Goal: Task Accomplishment & Management: Complete application form

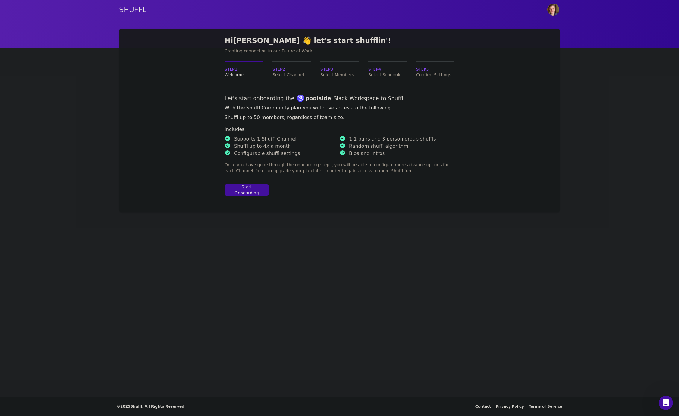
click at [253, 147] on p "Shuffl up to 4x a month" at bounding box center [262, 146] width 57 height 7
click at [252, 148] on p "Shuffl up to 4x a month" at bounding box center [262, 146] width 57 height 7
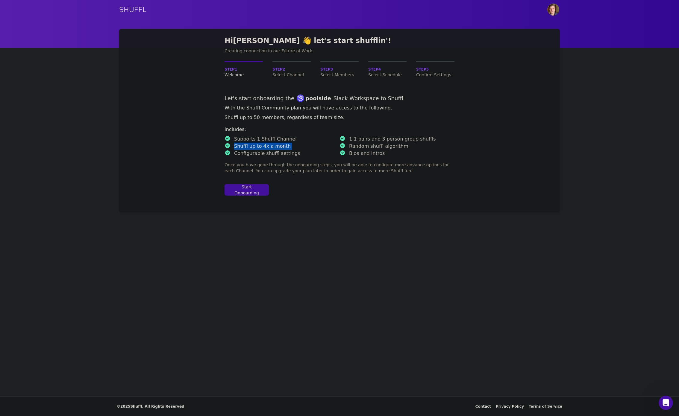
click at [252, 148] on p "Shuffl up to 4x a month" at bounding box center [262, 146] width 57 height 7
click at [355, 139] on p "1:1 pairs and 3 person group shuffls" at bounding box center [392, 139] width 87 height 7
click at [359, 153] on p "Bios and Intros" at bounding box center [367, 153] width 36 height 7
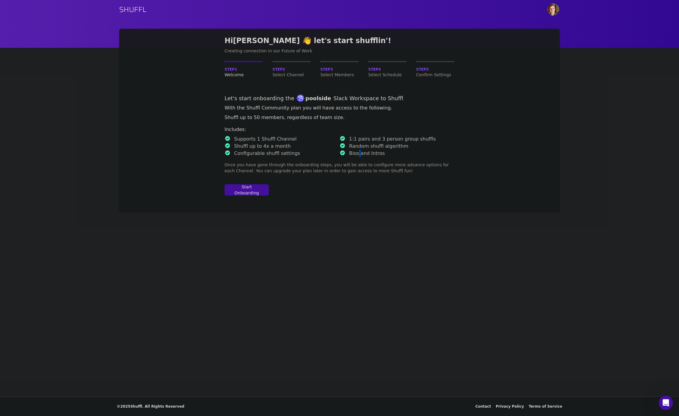
click at [359, 153] on p "Bios and Intros" at bounding box center [367, 153] width 36 height 7
click at [358, 146] on p "Random shuffl algorithm" at bounding box center [378, 146] width 59 height 7
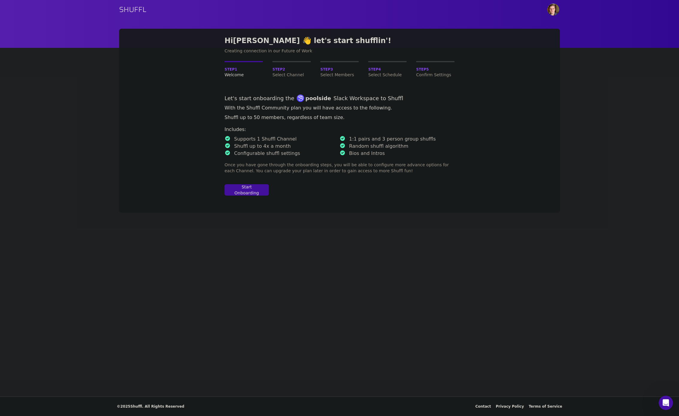
click at [358, 155] on p "Bios and Intros" at bounding box center [367, 153] width 36 height 7
click at [295, 156] on li "Configurable shuffl settings" at bounding box center [282, 153] width 115 height 7
click at [256, 192] on div "Start Onboarding" at bounding box center [247, 190] width 34 height 12
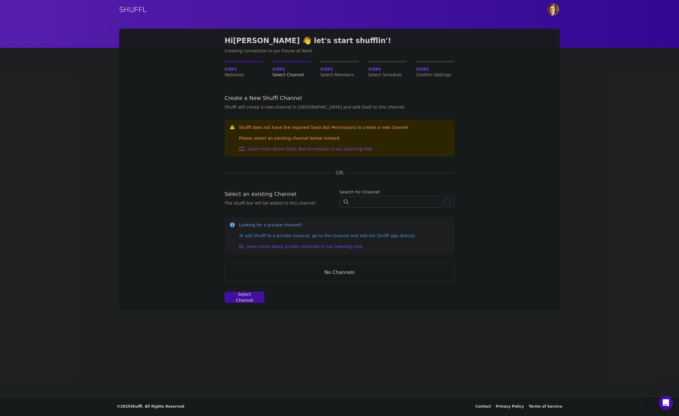
click at [258, 128] on h3 "Shuffl does not have the required Slack Bot Permissions to create a new channel" at bounding box center [323, 128] width 169 height 6
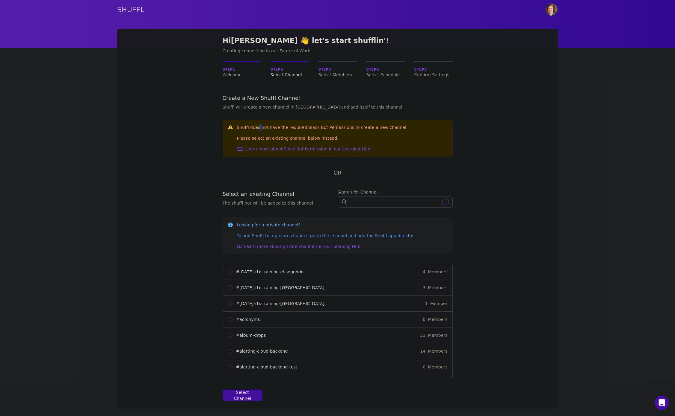
click at [258, 128] on h3 "Shuffl does not have the required Slack Bot Permissions to create a new channel" at bounding box center [321, 128] width 169 height 6
click at [263, 135] on div "Please select an existing channel below instead." at bounding box center [321, 138] width 169 height 6
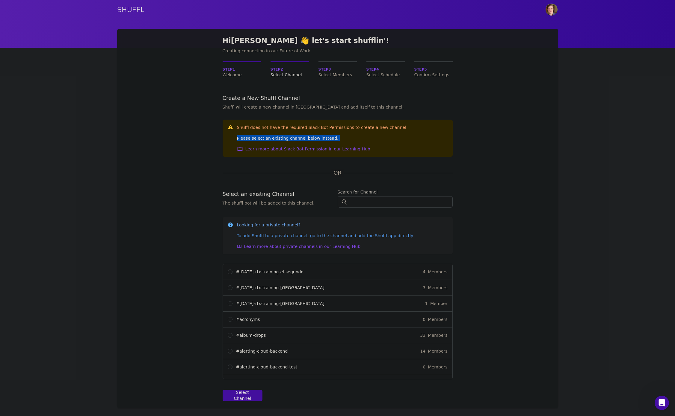
click at [264, 140] on div "Please select an existing channel below instead." at bounding box center [321, 138] width 169 height 6
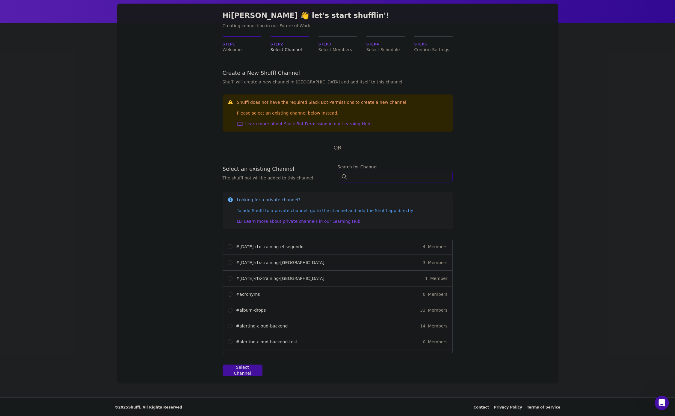
click at [359, 178] on input "text" at bounding box center [394, 176] width 115 height 11
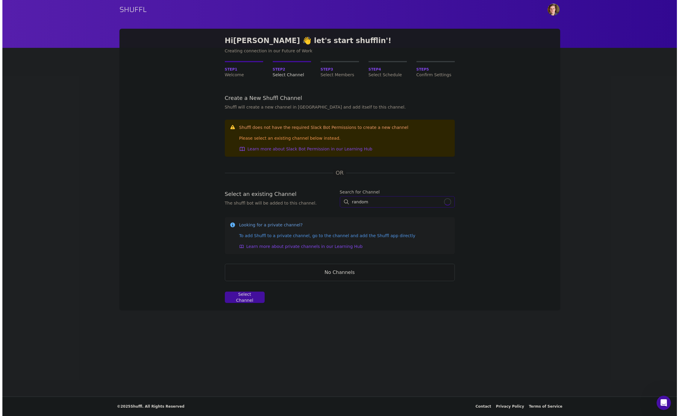
scroll to position [0, 0]
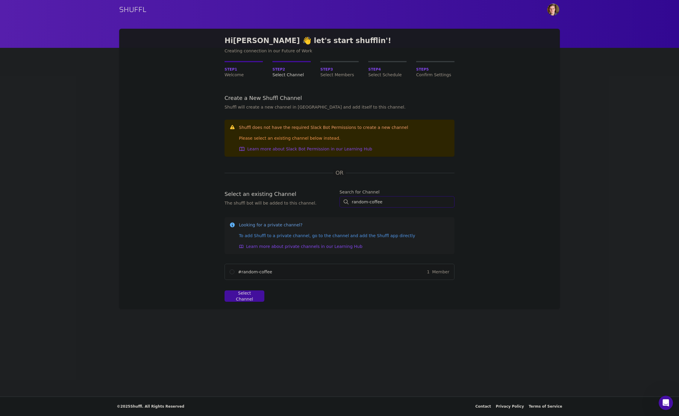
type input "random-coffee"
click at [233, 272] on input "# random-coffee 1 Member" at bounding box center [232, 272] width 5 height 5
radio input "true"
click at [256, 298] on div "Select Channel" at bounding box center [245, 296] width 30 height 12
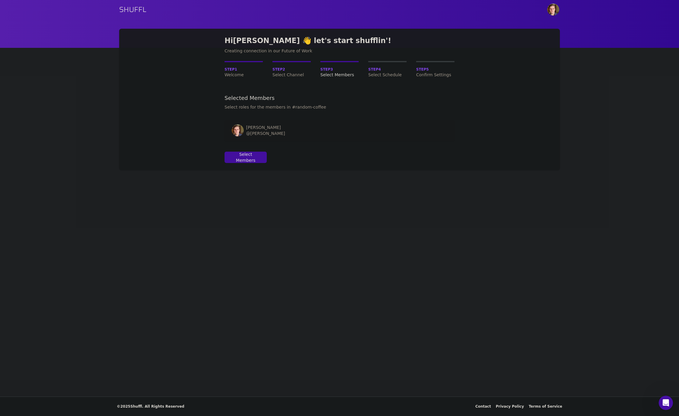
click at [295, 149] on form "Selected Members Select roles for the members in #random-coffee Name Role Nikol…" at bounding box center [340, 129] width 230 height 69
click at [310, 131] on div "Nikolay Zinov @Nikolay" at bounding box center [319, 131] width 175 height 12
click at [241, 131] on img at bounding box center [238, 131] width 12 height 12
click at [421, 133] on td at bounding box center [434, 131] width 40 height 22
click at [291, 126] on div "Nikolay Zinov @Nikolay" at bounding box center [319, 131] width 175 height 12
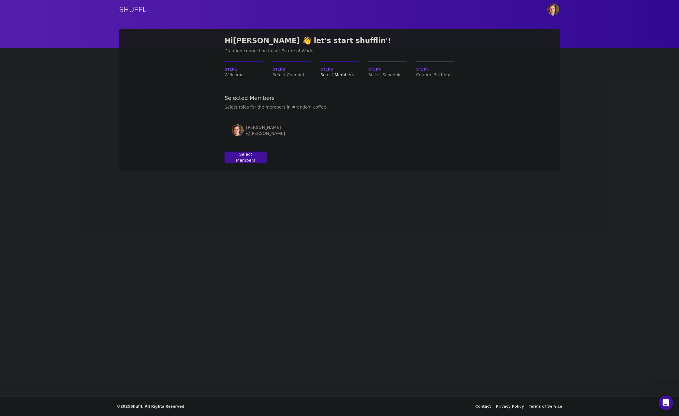
click at [258, 128] on div "Nikolay Zinov" at bounding box center [265, 128] width 39 height 6
click at [295, 129] on div "Nikolay Zinov @Nikolay" at bounding box center [319, 131] width 175 height 12
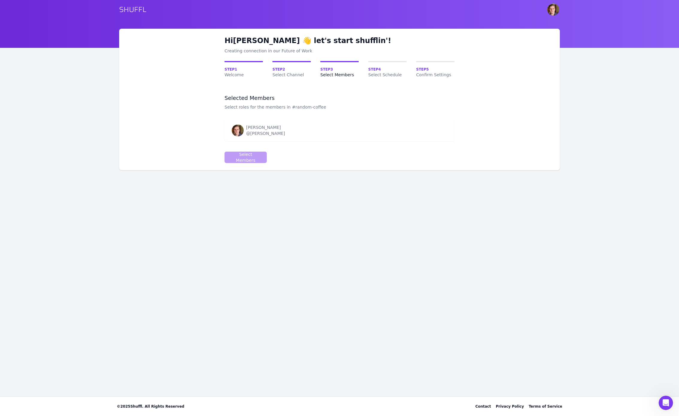
click at [315, 128] on div "Nikolay Zinov @Nikolay" at bounding box center [319, 131] width 175 height 12
click at [235, 132] on img at bounding box center [238, 131] width 12 height 12
click at [256, 134] on div "@Nikolay" at bounding box center [265, 134] width 39 height 6
click at [287, 132] on div "Nikolay Zinov @Nikolay" at bounding box center [319, 131] width 175 height 12
click at [464, 132] on div "Hi Nikolay 👋 let's start shufflin'! Creating connection in our Future of Work S…" at bounding box center [339, 100] width 441 height 142
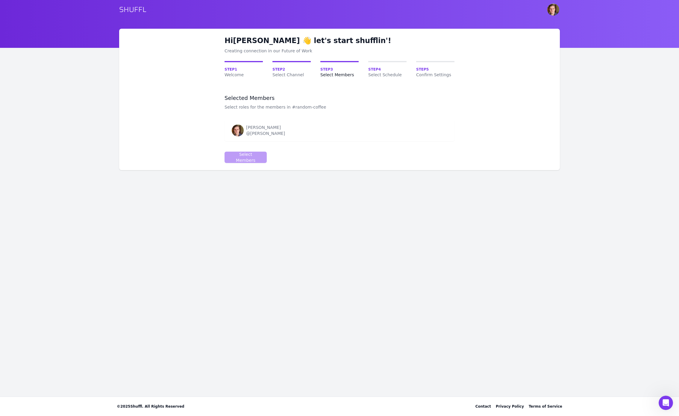
click at [450, 139] on td at bounding box center [434, 131] width 40 height 22
click at [427, 130] on td at bounding box center [434, 131] width 40 height 22
click at [228, 130] on td "Nikolay Zinov @Nikolay" at bounding box center [320, 131] width 190 height 22
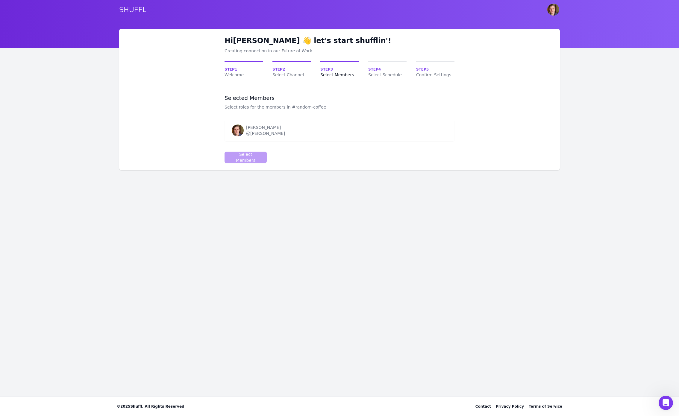
click at [214, 133] on div "Hi Nikolay 👋 let's start shufflin'! Creating connection in our Future of Work S…" at bounding box center [339, 100] width 441 height 142
click at [251, 132] on div "@Nikolay" at bounding box center [265, 134] width 39 height 6
click at [253, 132] on div "@Nikolay" at bounding box center [265, 134] width 39 height 6
click at [265, 133] on div "@Nikolay" at bounding box center [265, 134] width 39 height 6
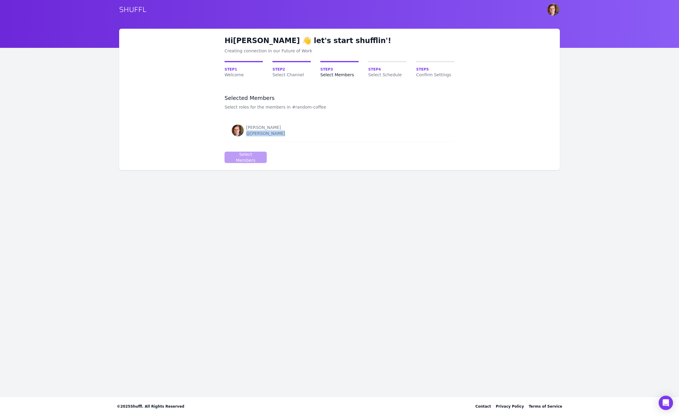
click at [265, 133] on div "@Nikolay" at bounding box center [265, 134] width 39 height 6
click at [264, 136] on div "@Nikolay" at bounding box center [265, 134] width 39 height 6
click at [259, 131] on div "@Nikolay" at bounding box center [265, 134] width 39 height 6
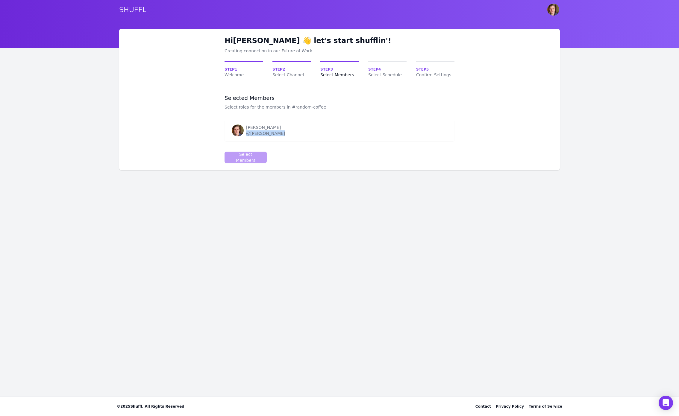
click at [259, 131] on div "@Nikolay" at bounding box center [265, 134] width 39 height 6
click at [556, 11] on img "User menu" at bounding box center [553, 10] width 12 height 12
click at [238, 133] on img at bounding box center [238, 131] width 12 height 12
click at [254, 133] on div "@Nikolay" at bounding box center [265, 134] width 39 height 6
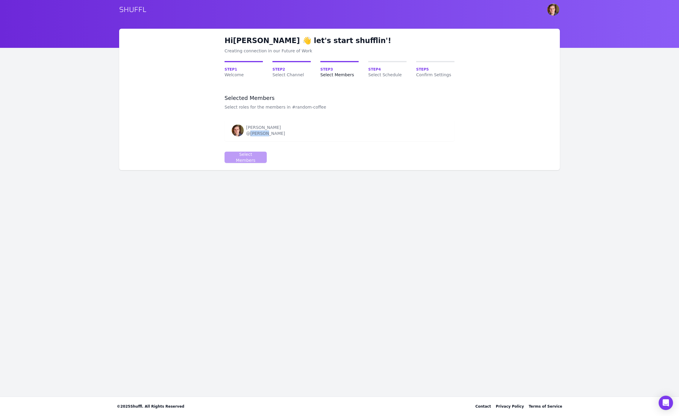
click at [254, 133] on div "@Nikolay" at bounding box center [265, 134] width 39 height 6
click at [286, 131] on div "Nikolay Zinov @Nikolay" at bounding box center [319, 131] width 175 height 12
click at [233, 129] on img at bounding box center [238, 131] width 12 height 12
click at [275, 127] on div "Nikolay Zinov @Nikolay" at bounding box center [319, 131] width 175 height 12
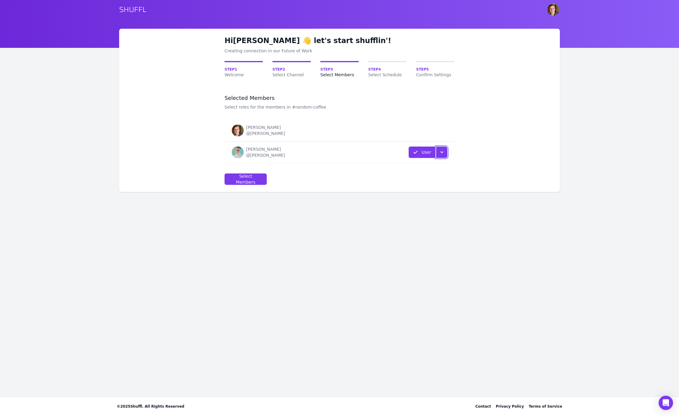
click at [445, 153] on icon "button" at bounding box center [442, 152] width 6 height 6
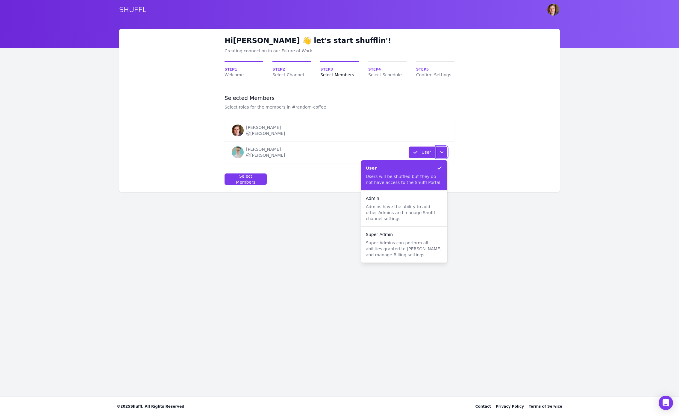
click at [444, 152] on icon "button" at bounding box center [442, 152] width 6 height 6
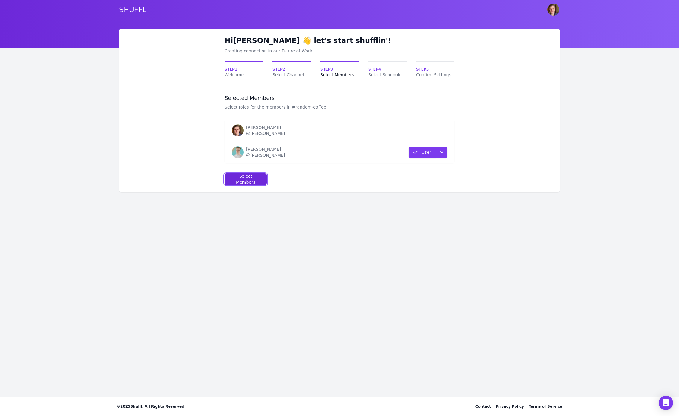
click at [240, 178] on div "Select Members" at bounding box center [246, 179] width 32 height 12
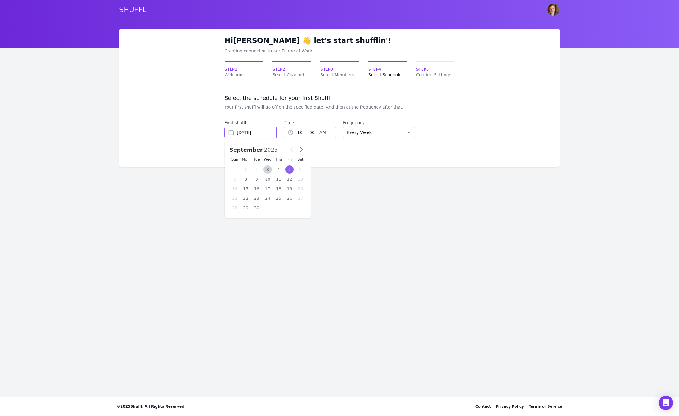
click at [264, 134] on input "[DATE]" at bounding box center [251, 132] width 52 height 11
click at [290, 168] on div "5" at bounding box center [289, 170] width 9 height 8
click at [294, 133] on select "1 2 3 4 5 6 7 8 9 10 11 12" at bounding box center [299, 132] width 11 height 11
click at [294, 127] on select "1 2 3 4 5 6 7 8 9 10 11 12" at bounding box center [299, 132] width 11 height 11
click at [321, 134] on select "AM PM" at bounding box center [327, 132] width 21 height 11
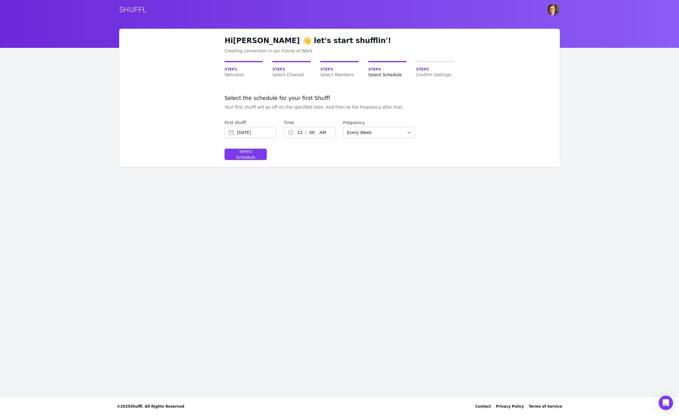
click at [299, 132] on select "1 2 3 4 5 6 7 8 9 10 11 12" at bounding box center [299, 132] width 11 height 11
select select "7"
click at [294, 127] on select "1 2 3 4 5 6 7 8 9 10 11 12" at bounding box center [299, 132] width 11 height 11
click at [317, 134] on select "AM PM" at bounding box center [327, 132] width 21 height 11
select select "pm"
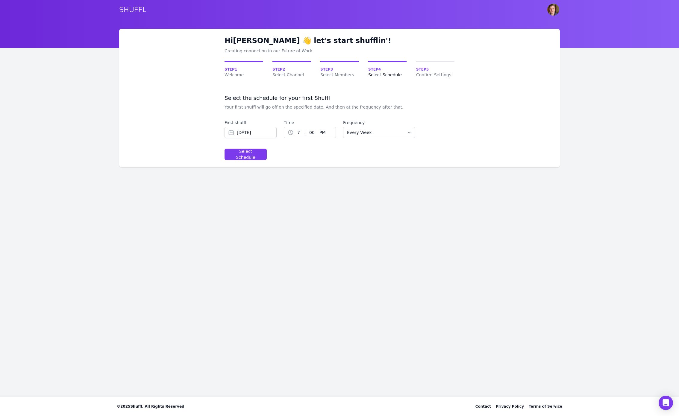
click at [317, 127] on select "AM PM" at bounding box center [327, 132] width 21 height 11
click at [355, 134] on select "Every Week Every Two Weeks Every Three Weeks Every Four Weeks Start Of Every Mo…" at bounding box center [379, 132] width 72 height 11
click at [248, 152] on div "Select Schedule" at bounding box center [246, 155] width 32 height 12
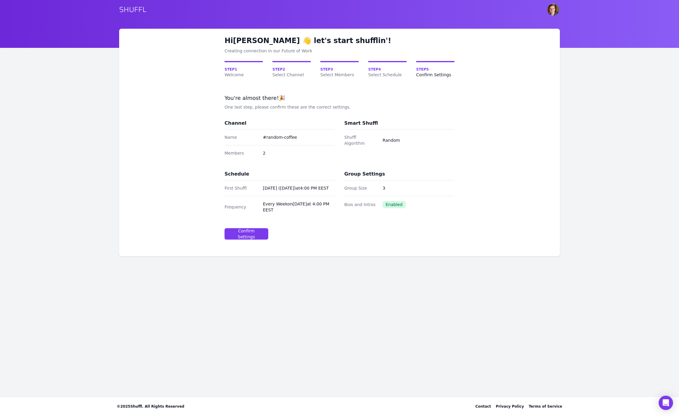
click at [274, 190] on dd "Saturday (Oct 4th) at 4:00 PM EEST" at bounding box center [299, 188] width 72 height 6
click at [270, 202] on dd "Every Week on Saturday at 4:00 PM EEST" at bounding box center [299, 207] width 72 height 12
click at [372, 182] on div "Group Size 3" at bounding box center [399, 189] width 110 height 16
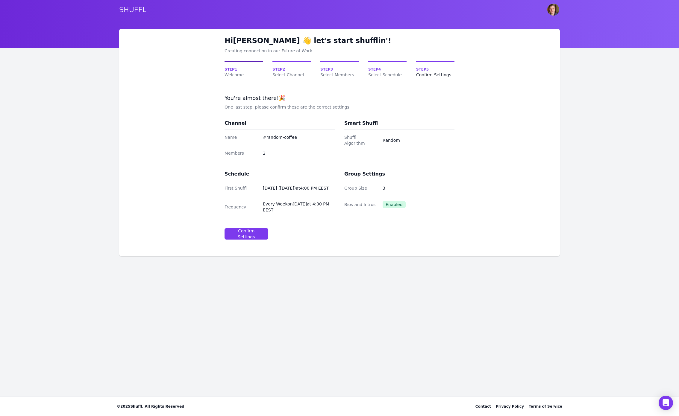
click at [232, 72] on span "Welcome" at bounding box center [244, 75] width 38 height 6
click at [274, 203] on dd "Every Week on Saturday at 4:00 PM EEST" at bounding box center [299, 207] width 72 height 12
select select "10"
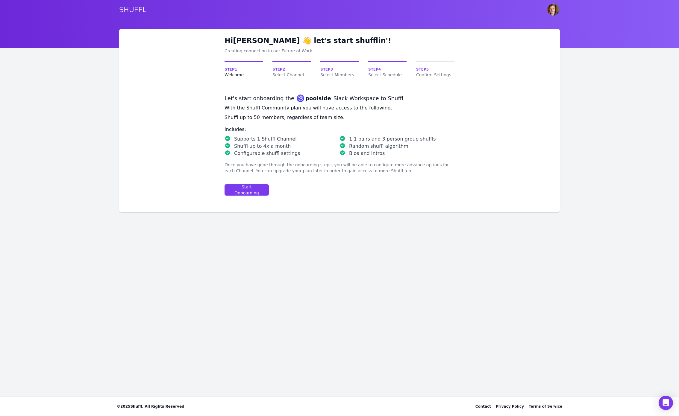
click at [343, 147] on icon at bounding box center [342, 145] width 5 height 5
click at [340, 138] on icon at bounding box center [342, 138] width 5 height 5
click at [248, 189] on div "Start Onboarding" at bounding box center [247, 190] width 34 height 12
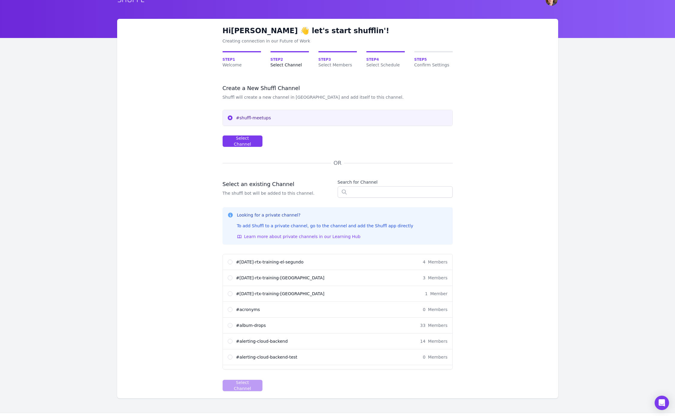
scroll to position [25, 0]
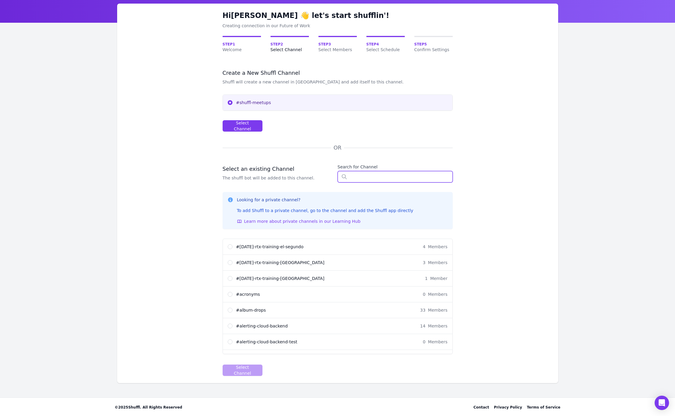
click at [355, 177] on input "text" at bounding box center [394, 176] width 115 height 11
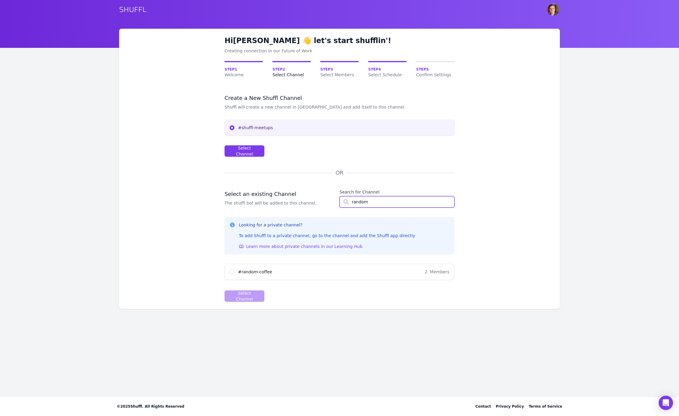
type input "random"
click at [234, 273] on input "# random-coffee 2 Members" at bounding box center [232, 272] width 5 height 5
radio input "true"
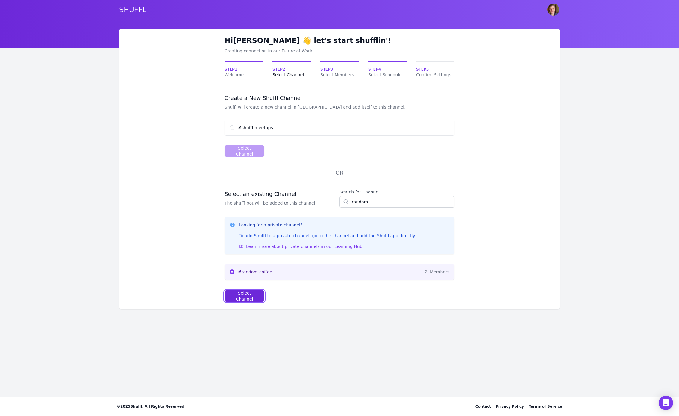
click at [242, 298] on div "Select Channel" at bounding box center [245, 296] width 30 height 12
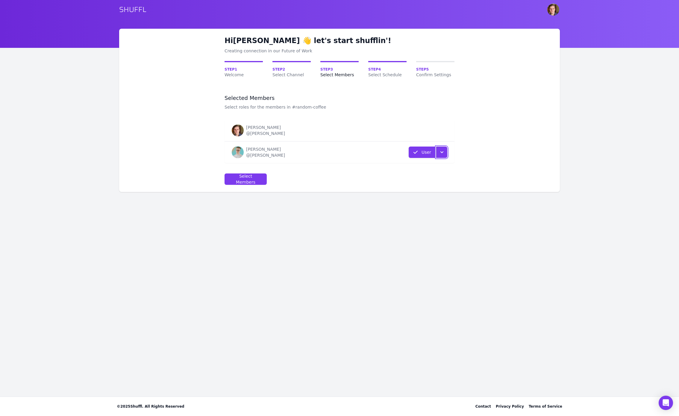
click at [443, 153] on icon "button" at bounding box center [442, 152] width 6 height 6
click at [302, 201] on div "Hi Nikolay 👋 let's start shufflin'! Creating connection in our Future of Work S…" at bounding box center [340, 118] width 460 height 178
click at [247, 180] on div "Select Members" at bounding box center [246, 179] width 32 height 12
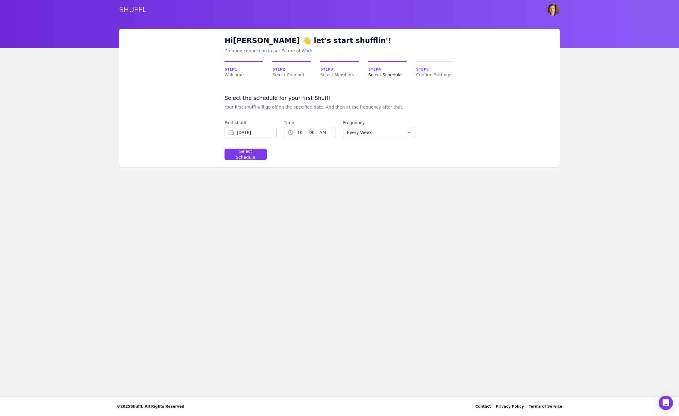
click at [296, 133] on select "1 2 3 4 5 6 7 8 9 10 11 12" at bounding box center [299, 132] width 11 height 11
select select "7"
click at [294, 127] on select "1 2 3 4 5 6 7 8 9 10 11 12" at bounding box center [299, 132] width 11 height 11
click at [321, 131] on select "AM PM" at bounding box center [327, 132] width 21 height 11
select select "pm"
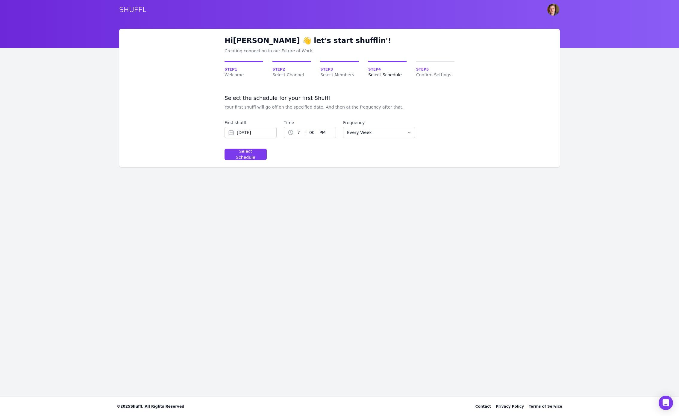
click at [317, 127] on select "AM PM" at bounding box center [327, 132] width 21 height 11
click at [242, 157] on button "Select Schedule" at bounding box center [246, 154] width 42 height 11
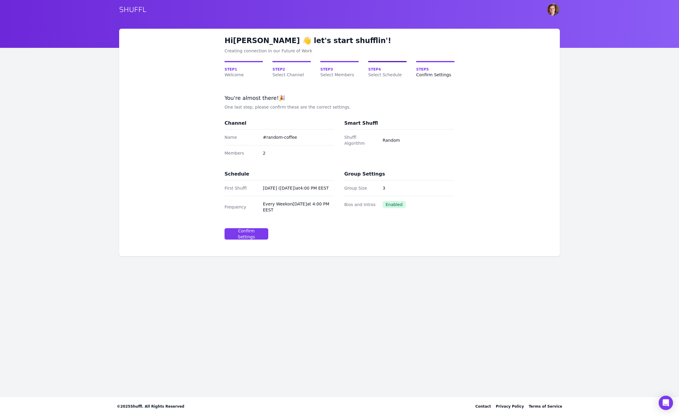
click at [382, 70] on span "Step 4" at bounding box center [387, 69] width 38 height 5
select select "10"
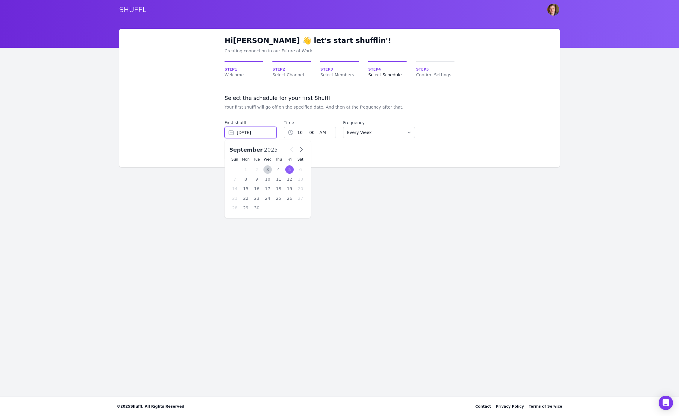
click at [249, 133] on input "Sep 5, 2025" at bounding box center [251, 132] width 52 height 11
click at [287, 169] on div "5" at bounding box center [289, 170] width 9 height 8
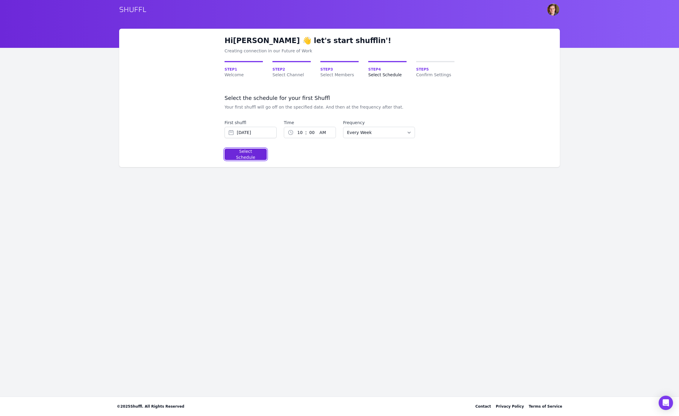
click at [252, 156] on div "Select Schedule" at bounding box center [246, 155] width 32 height 12
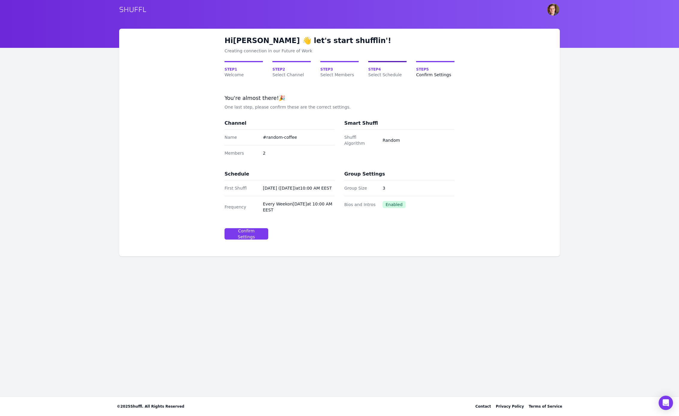
click at [384, 73] on span "Select Schedule" at bounding box center [387, 75] width 38 height 6
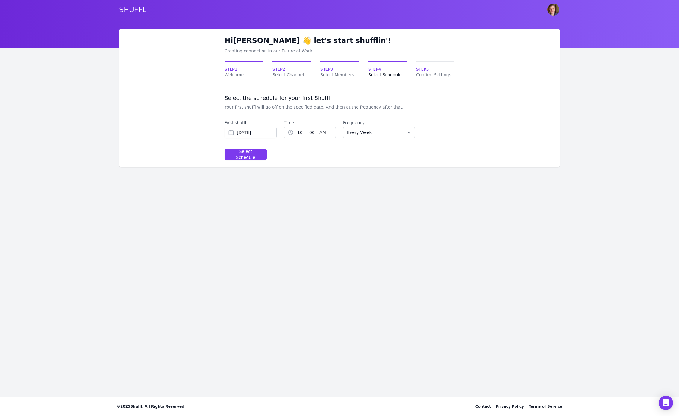
click at [299, 133] on select "1 2 3 4 5 6 7 8 9 10 11 12" at bounding box center [299, 132] width 11 height 11
click at [294, 127] on select "1 2 3 4 5 6 7 8 9 10 11 12" at bounding box center [299, 132] width 11 height 11
click at [299, 133] on select "1 2 3 4 5 6 7 8 9 10 11 12" at bounding box center [299, 132] width 11 height 11
select select "7"
click at [294, 127] on select "1 2 3 4 5 6 7 8 9 10 11 12" at bounding box center [299, 132] width 11 height 11
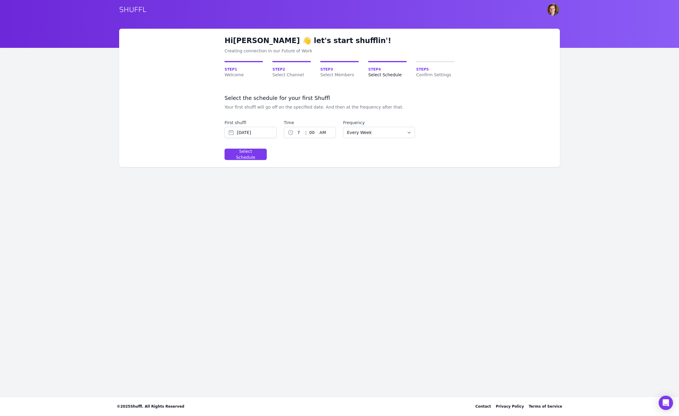
click at [321, 133] on select "AM PM" at bounding box center [327, 132] width 21 height 11
select select "pm"
click at [317, 127] on select "AM PM" at bounding box center [327, 132] width 21 height 11
click at [240, 159] on button "Select Schedule" at bounding box center [246, 154] width 42 height 11
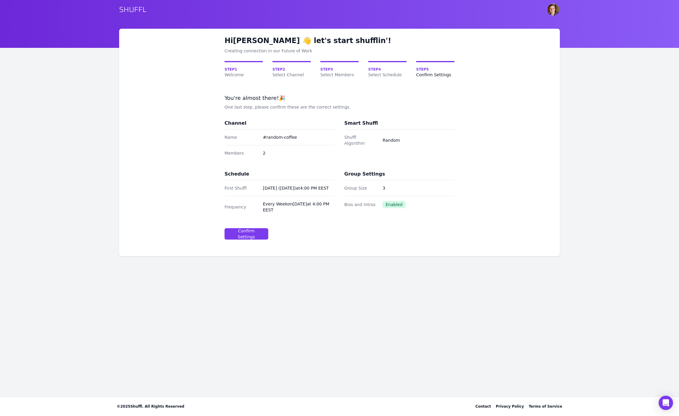
click at [382, 184] on div "Group Size 3" at bounding box center [399, 189] width 110 height 16
drag, startPoint x: 383, startPoint y: 187, endPoint x: 385, endPoint y: 189, distance: 3.4
click at [383, 187] on dd "3" at bounding box center [419, 188] width 72 height 6
click at [393, 212] on div "Bios and Intros Enabled" at bounding box center [399, 204] width 110 height 17
click at [256, 235] on div "Confirm Settings" at bounding box center [247, 234] width 34 height 12
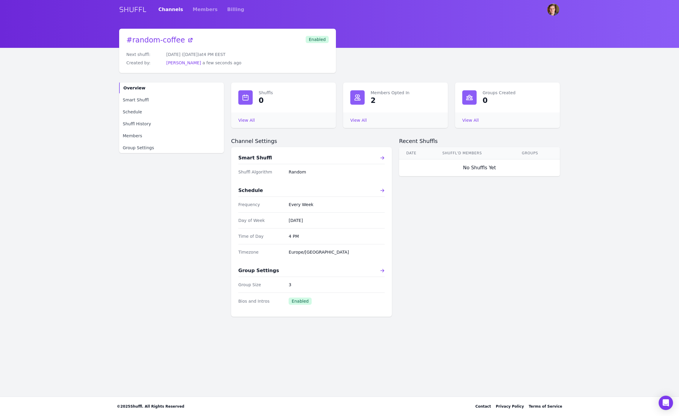
click at [301, 172] on dd "Random" at bounding box center [337, 172] width 96 height 6
click at [383, 157] on icon at bounding box center [382, 158] width 5 height 5
click at [385, 188] on div "Smart Shuffl Shuffl Algorithm Random Schedule Frequency Every Week Day of Week …" at bounding box center [311, 232] width 161 height 170
click at [383, 190] on icon at bounding box center [383, 190] width 4 height 3
select select "pm"
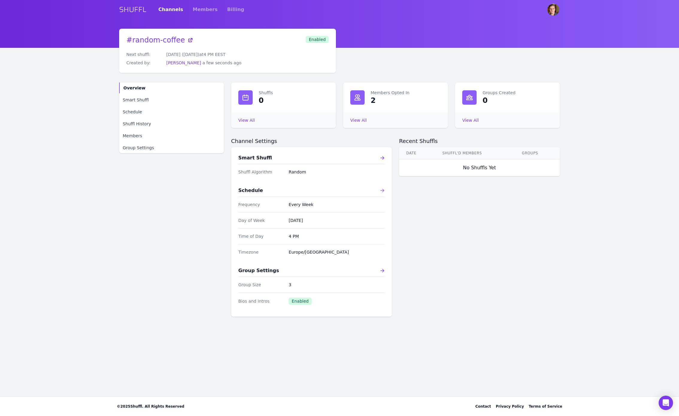
select select "Europe/[GEOGRAPHIC_DATA]"
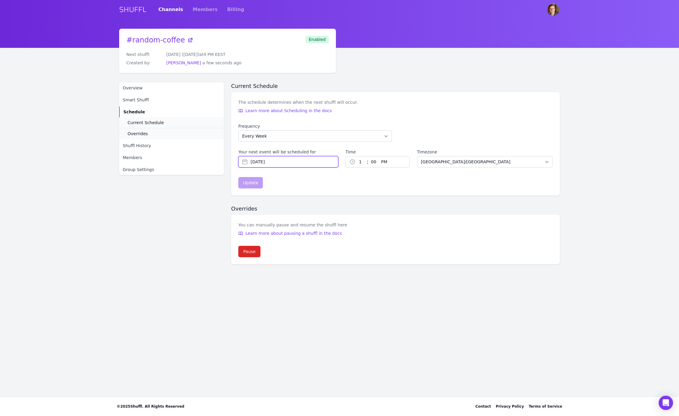
click at [285, 163] on input "[DATE]" at bounding box center [288, 161] width 100 height 11
click at [307, 179] on icon "button" at bounding box center [305, 178] width 7 height 7
click at [302, 199] on div "5" at bounding box center [303, 199] width 9 height 8
type input "[DATE]"
click at [359, 163] on select "1 2 3 4 5 6 7 8 9 10 11 12" at bounding box center [360, 162] width 11 height 11
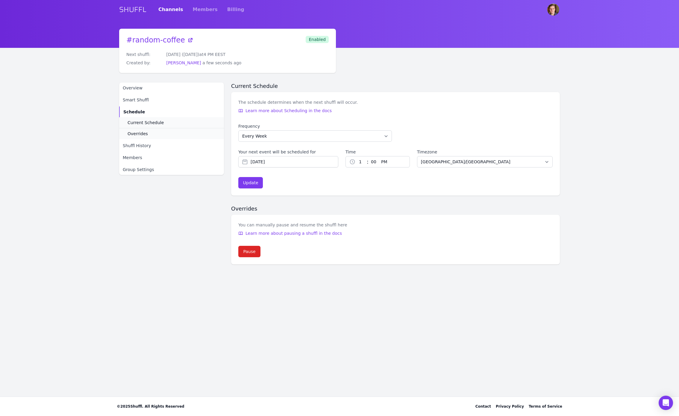
select select "7"
click at [355, 157] on select "1 2 3 4 5 6 7 8 9 10 11 12" at bounding box center [360, 162] width 11 height 11
click at [259, 184] on button "Update" at bounding box center [250, 182] width 25 height 11
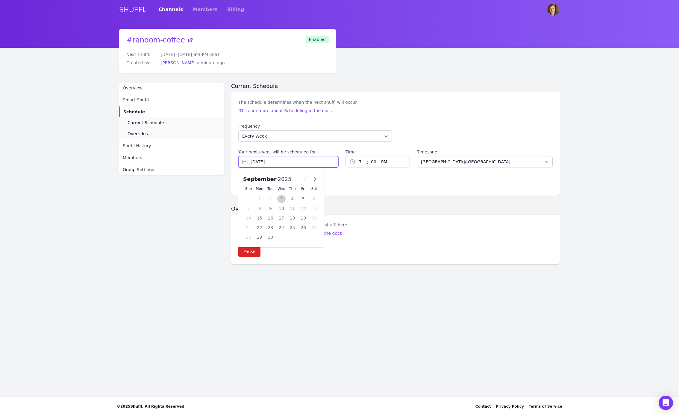
click at [287, 162] on input "Oct 4, 2025" at bounding box center [288, 161] width 100 height 11
type input "Sep 5, 2025"
click at [360, 188] on form "Frequency Every Week Every Two Weeks Every Three Weeks Every Four Weeks Start O…" at bounding box center [395, 155] width 314 height 65
click at [156, 132] on link "Overrides" at bounding box center [171, 133] width 105 height 11
click at [138, 101] on span "Smart Shuffl" at bounding box center [136, 100] width 26 height 6
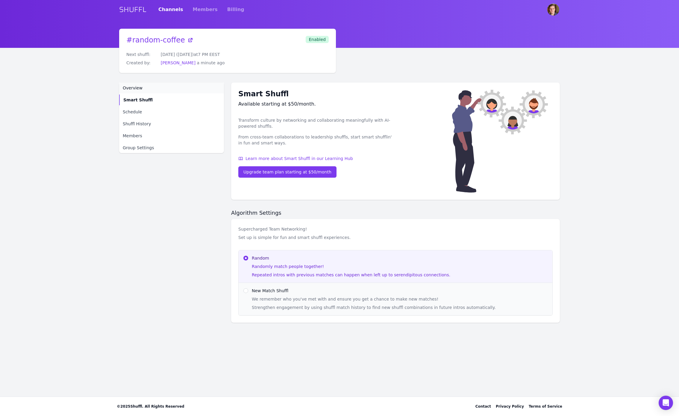
click at [140, 88] on span "Overview" at bounding box center [133, 88] width 20 height 6
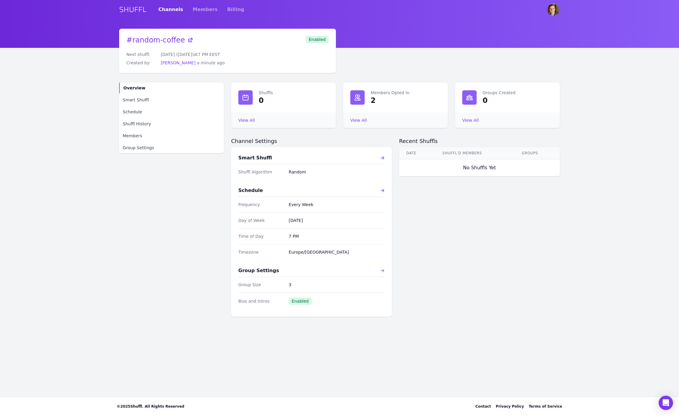
click at [384, 271] on icon at bounding box center [383, 270] width 4 height 3
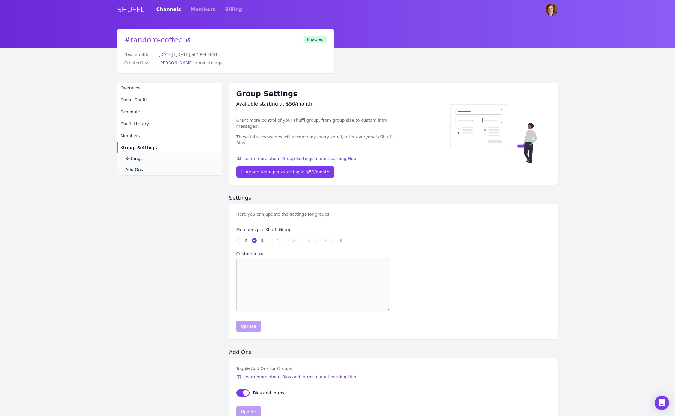
click at [241, 238] on div "2" at bounding box center [241, 241] width 11 height 6
click at [239, 238] on input "2" at bounding box center [238, 240] width 5 height 5
radio input "true"
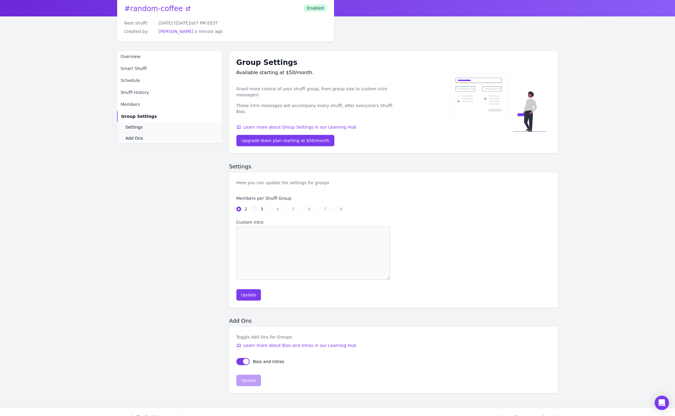
scroll to position [37, 0]
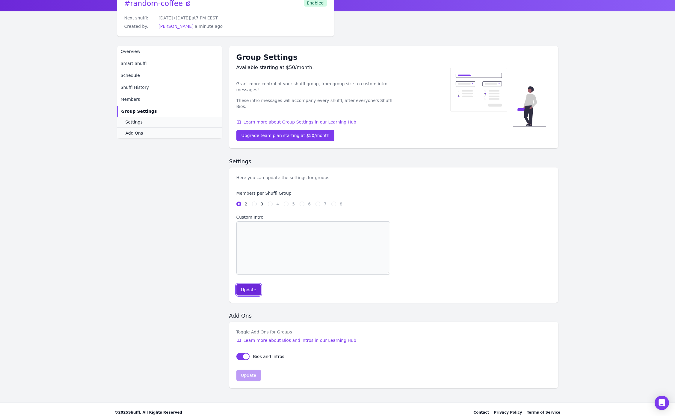
click at [247, 287] on div "Update" at bounding box center [248, 290] width 15 height 6
click at [243, 353] on button "sendBiosToGroups" at bounding box center [242, 356] width 13 height 7
click at [252, 373] on div "Update" at bounding box center [248, 376] width 15 height 6
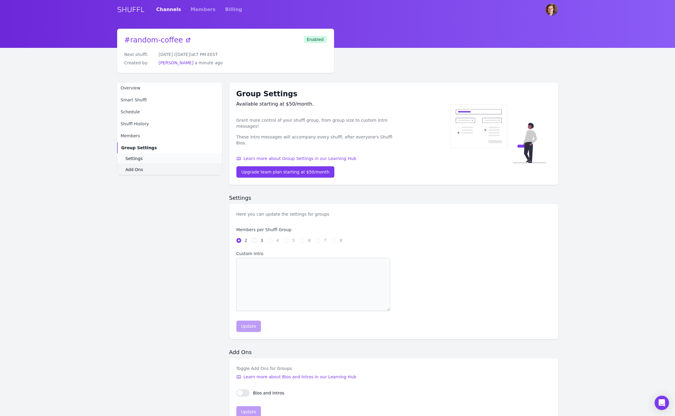
click at [132, 173] on link "Add Ons" at bounding box center [169, 169] width 105 height 11
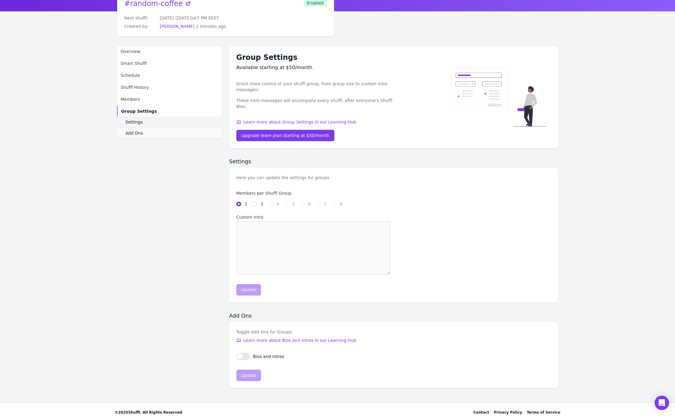
click at [140, 122] on span "Settings" at bounding box center [133, 122] width 17 height 6
click at [137, 88] on span "Shuffl History" at bounding box center [135, 87] width 28 height 6
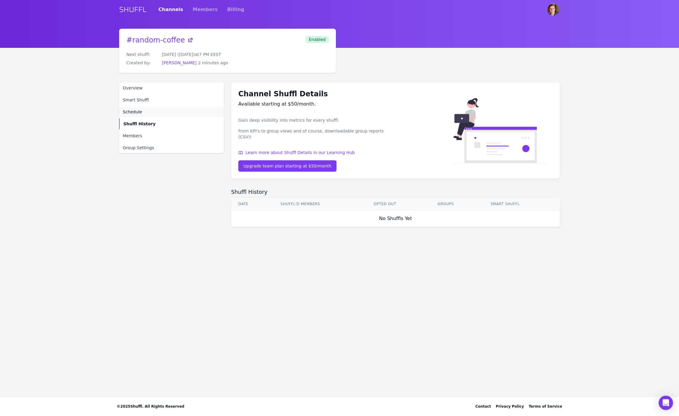
click at [134, 110] on span "Schedule" at bounding box center [132, 112] width 19 height 6
select select "7"
select select "pm"
select select "Europe/Riga"
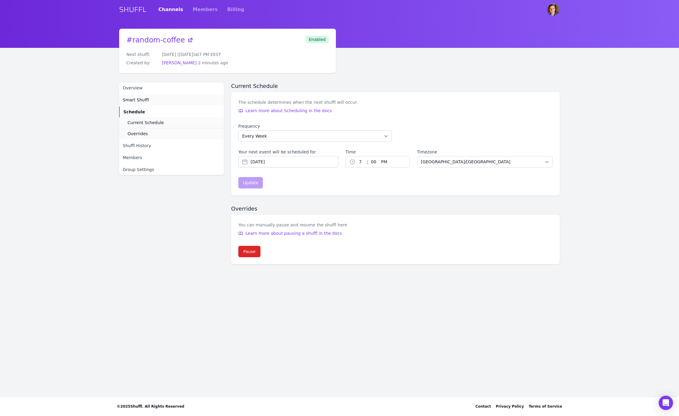
click at [135, 101] on span "Smart Shuffl" at bounding box center [136, 100] width 26 height 6
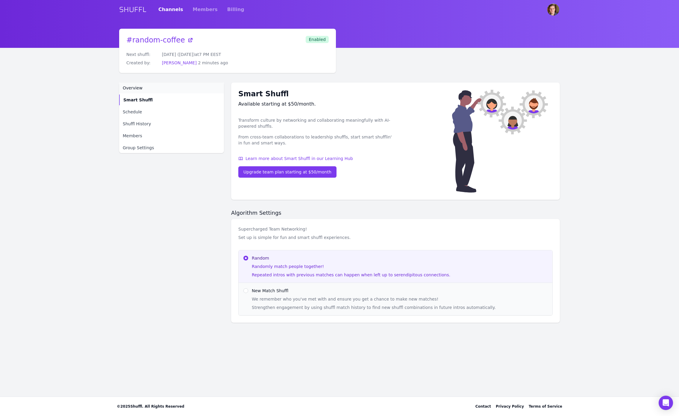
click at [137, 90] on span "Overview" at bounding box center [133, 88] width 20 height 6
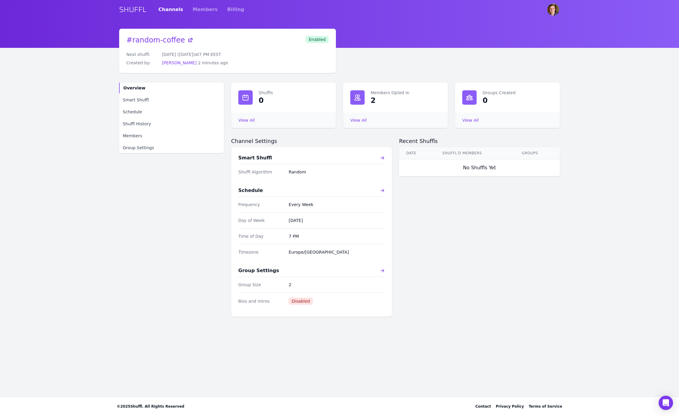
click at [145, 118] on nav "Overview Smart Shuffl Schedule Shuffl History Members Group Settings" at bounding box center [171, 118] width 105 height 71
click at [146, 122] on span "Shuffl History" at bounding box center [137, 124] width 28 height 6
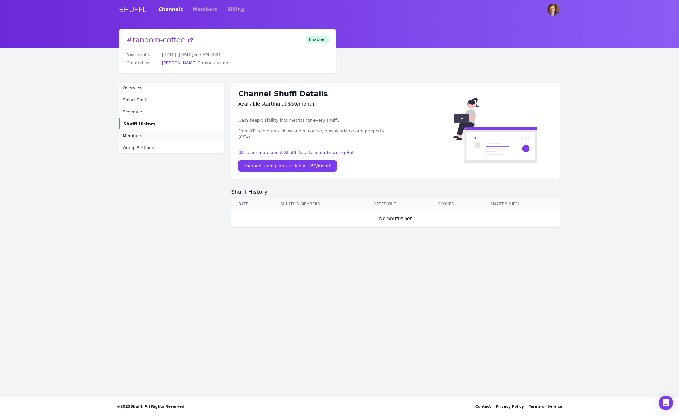
click at [144, 139] on link "Members" at bounding box center [171, 136] width 105 height 11
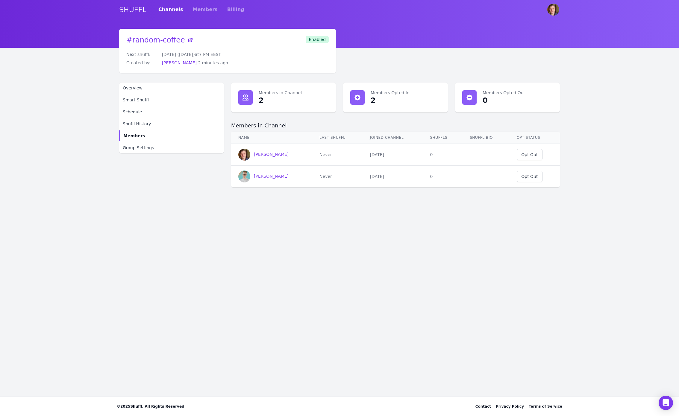
click at [354, 102] on div at bounding box center [357, 97] width 14 height 14
click at [376, 104] on dd "2" at bounding box center [406, 101] width 70 height 10
click at [202, 9] on link "Members" at bounding box center [205, 9] width 25 height 17
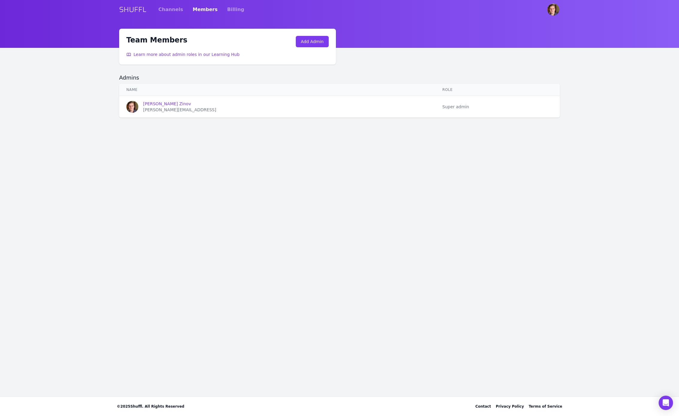
click at [196, 10] on link "Members" at bounding box center [205, 9] width 25 height 17
